Goal: Information Seeking & Learning: Find specific page/section

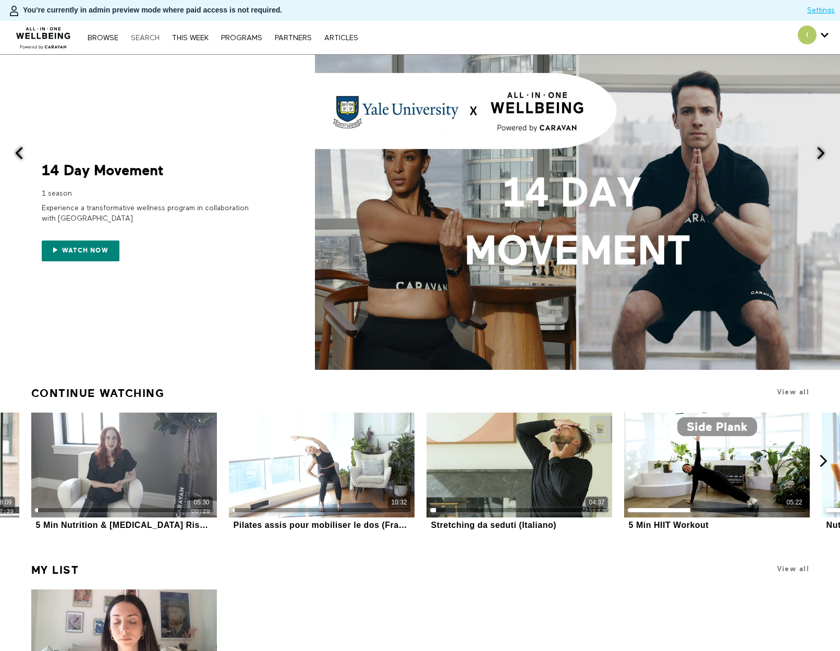
click at [149, 41] on link "Search" at bounding box center [145, 37] width 39 height 7
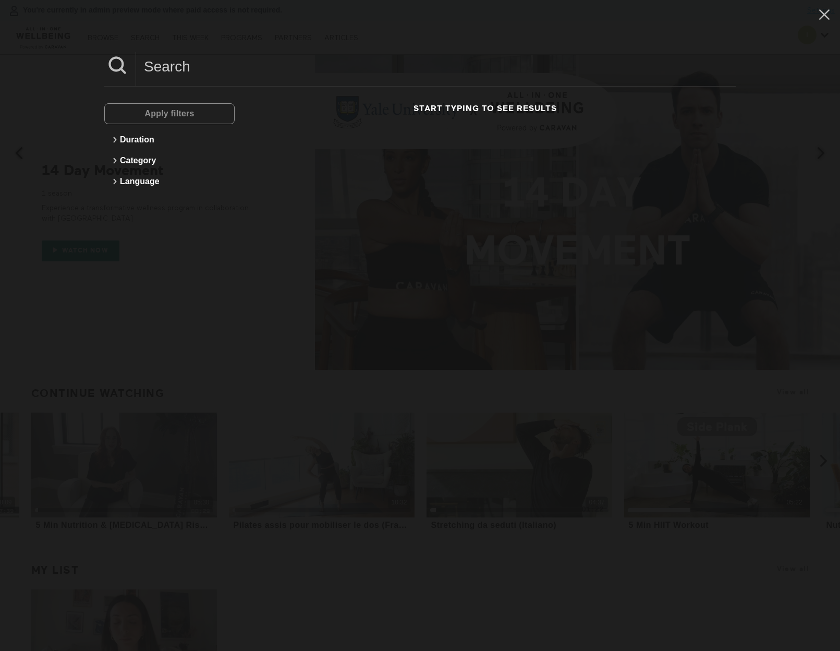
click at [167, 66] on input at bounding box center [436, 66] width 600 height 29
type input "dr. [PERSON_NAME]"
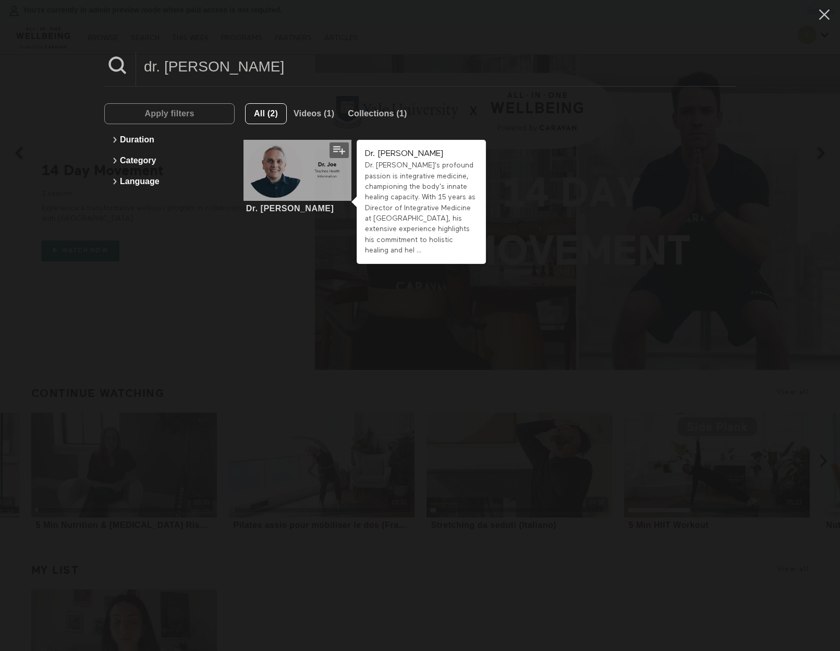
click at [322, 163] on div at bounding box center [298, 170] width 108 height 60
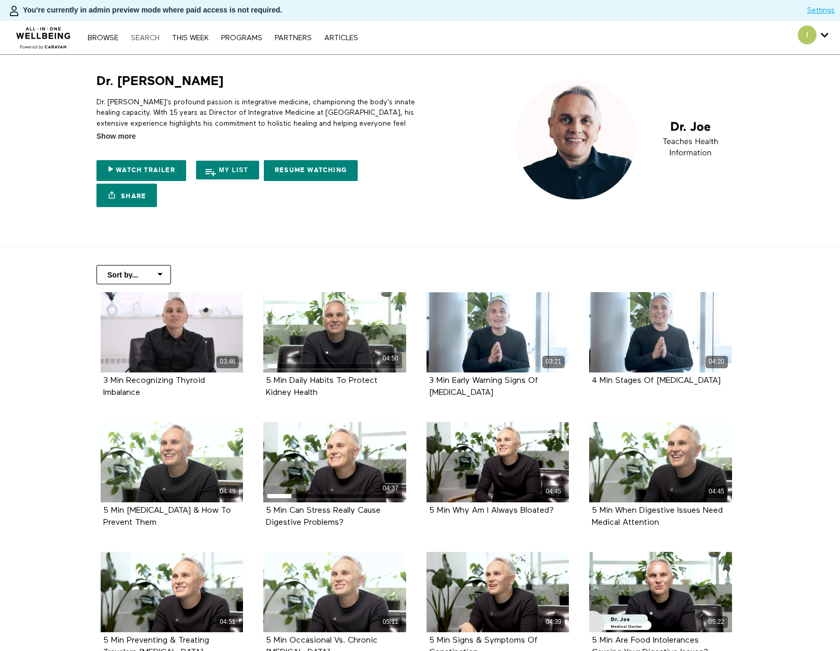
click at [152, 41] on link "Search" at bounding box center [145, 37] width 39 height 7
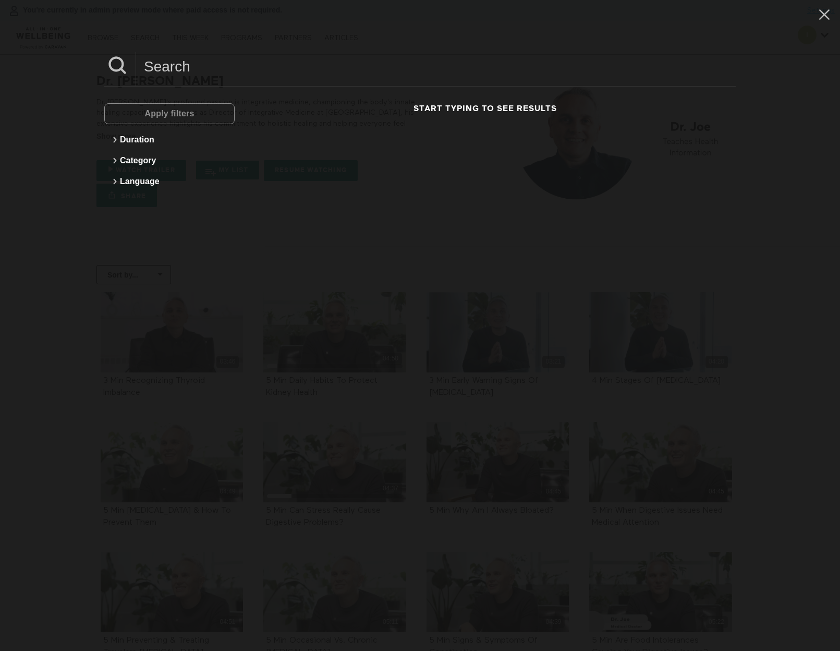
click at [205, 64] on input at bounding box center [436, 66] width 600 height 29
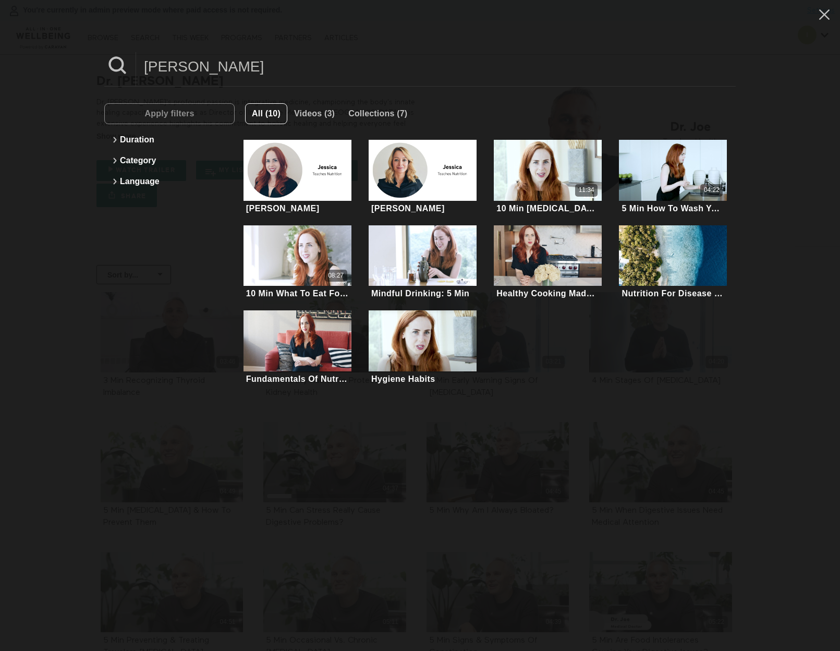
type input "jessica"
click at [165, 491] on div "jessica Apply filters Duration Category Language All (10) Videos (3) Collection…" at bounding box center [420, 325] width 840 height 651
